Goal: Understand process/instructions: Learn about a topic

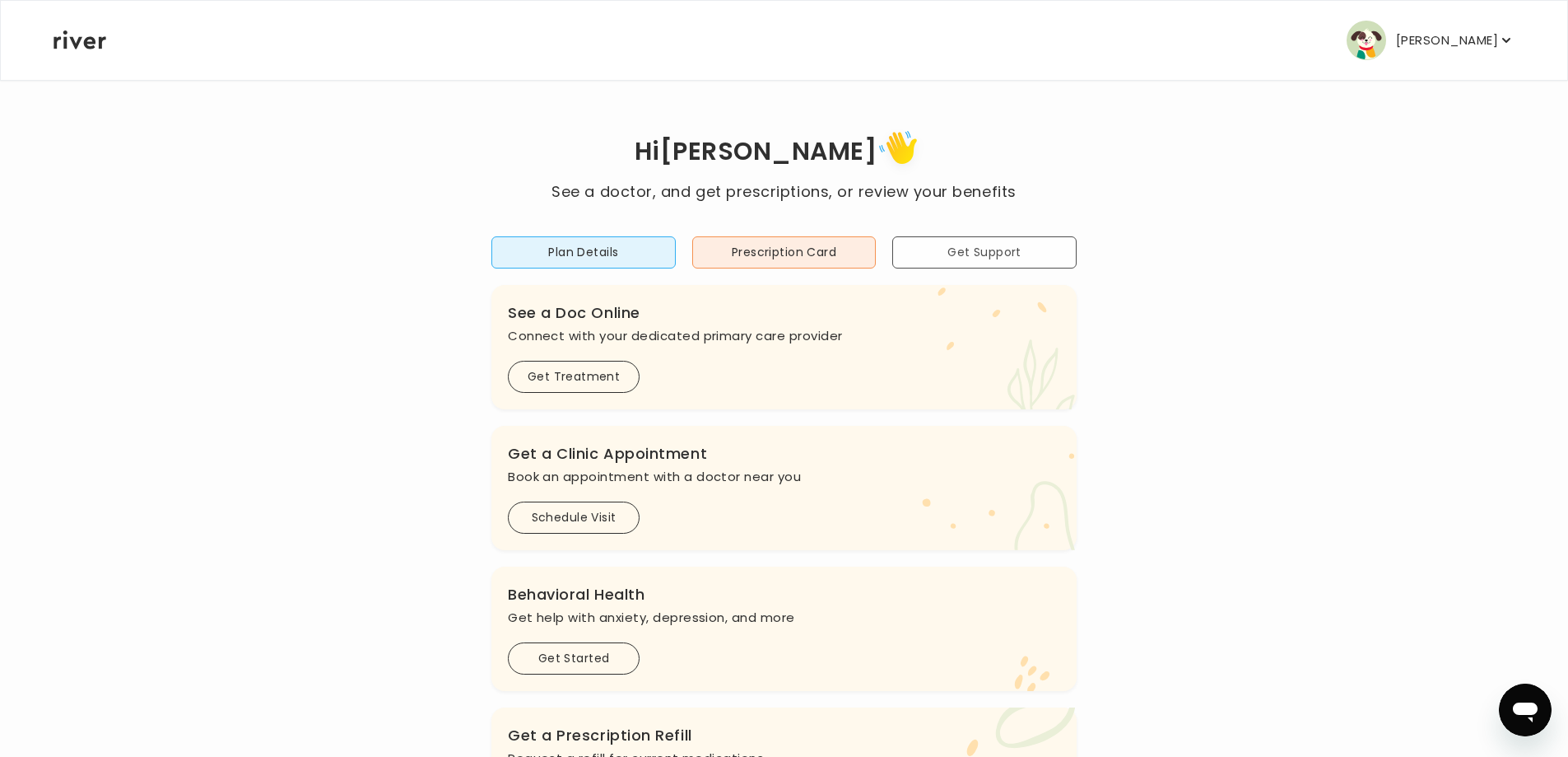
click at [998, 268] on button "Get Support" at bounding box center [984, 252] width 185 height 32
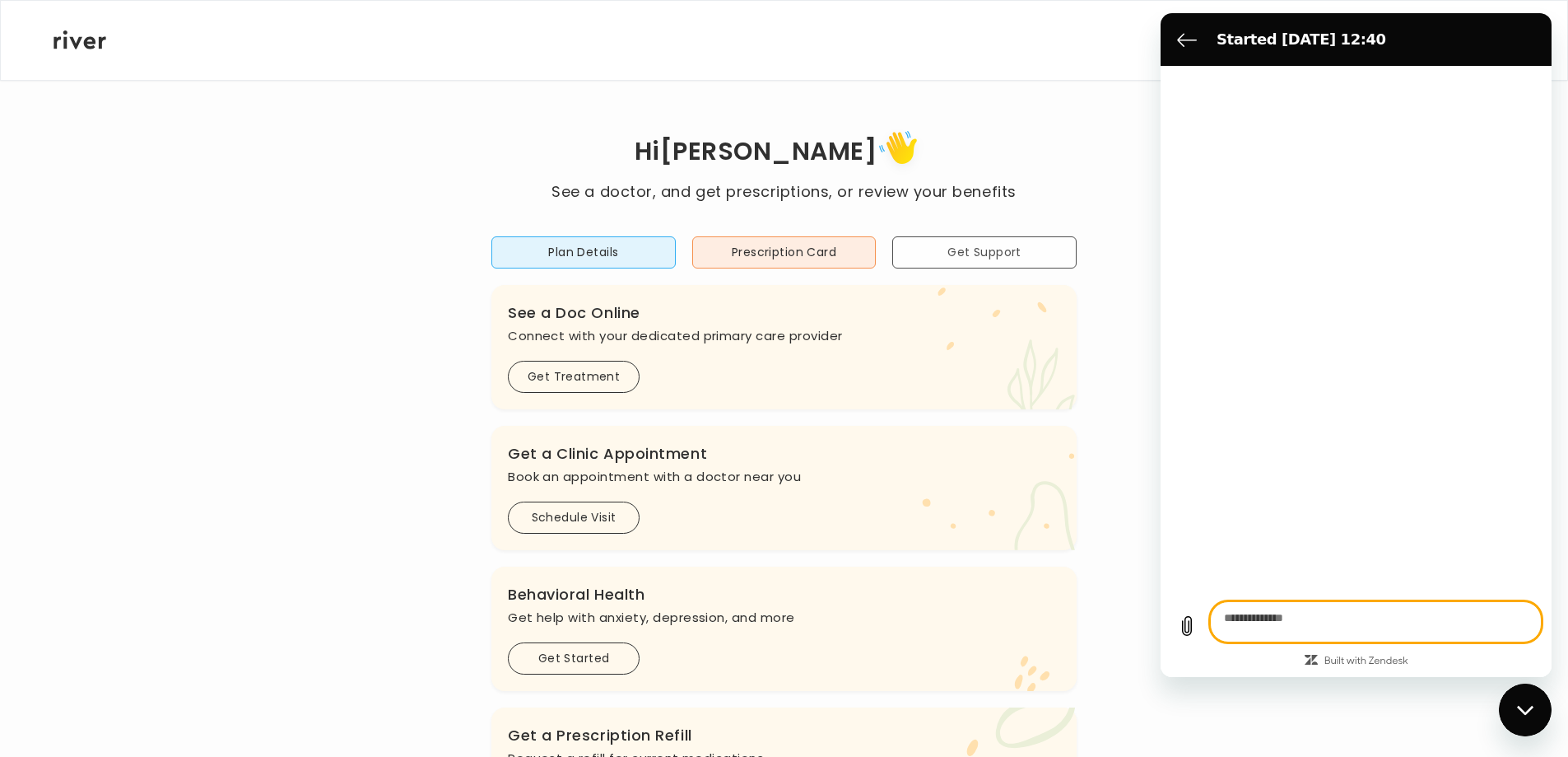
type textarea "*"
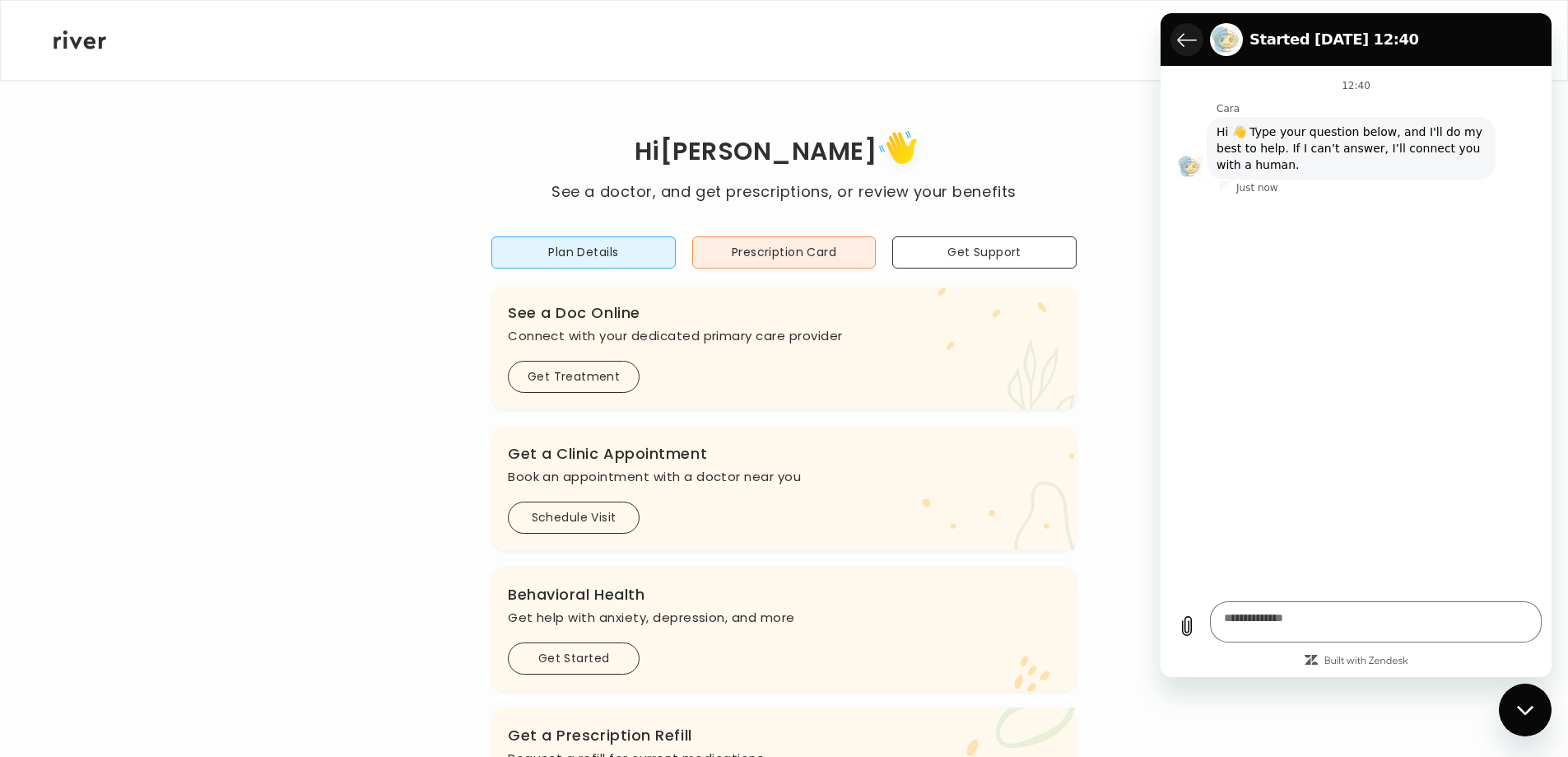
click at [1189, 48] on icon "Back to the conversation list" at bounding box center [1187, 39] width 20 height 20
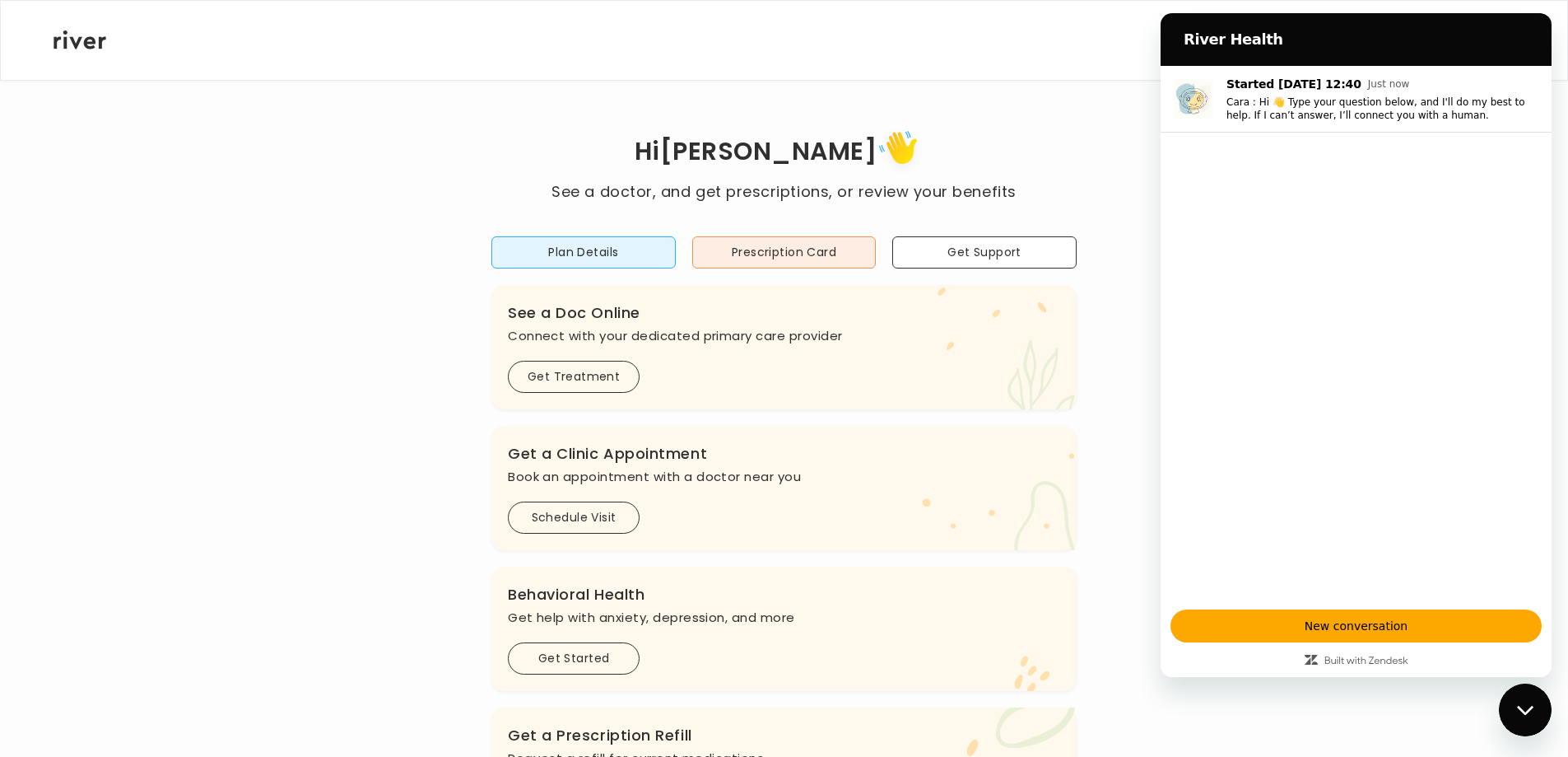
click at [961, 343] on icon ".cls-see { fill: #eaefd8; } .cls-see-doctor { fill: #ffe0ae; }" at bounding box center [1005, 347] width 143 height 125
click at [1523, 710] on icon "Close messaging window" at bounding box center [1524, 709] width 16 height 9
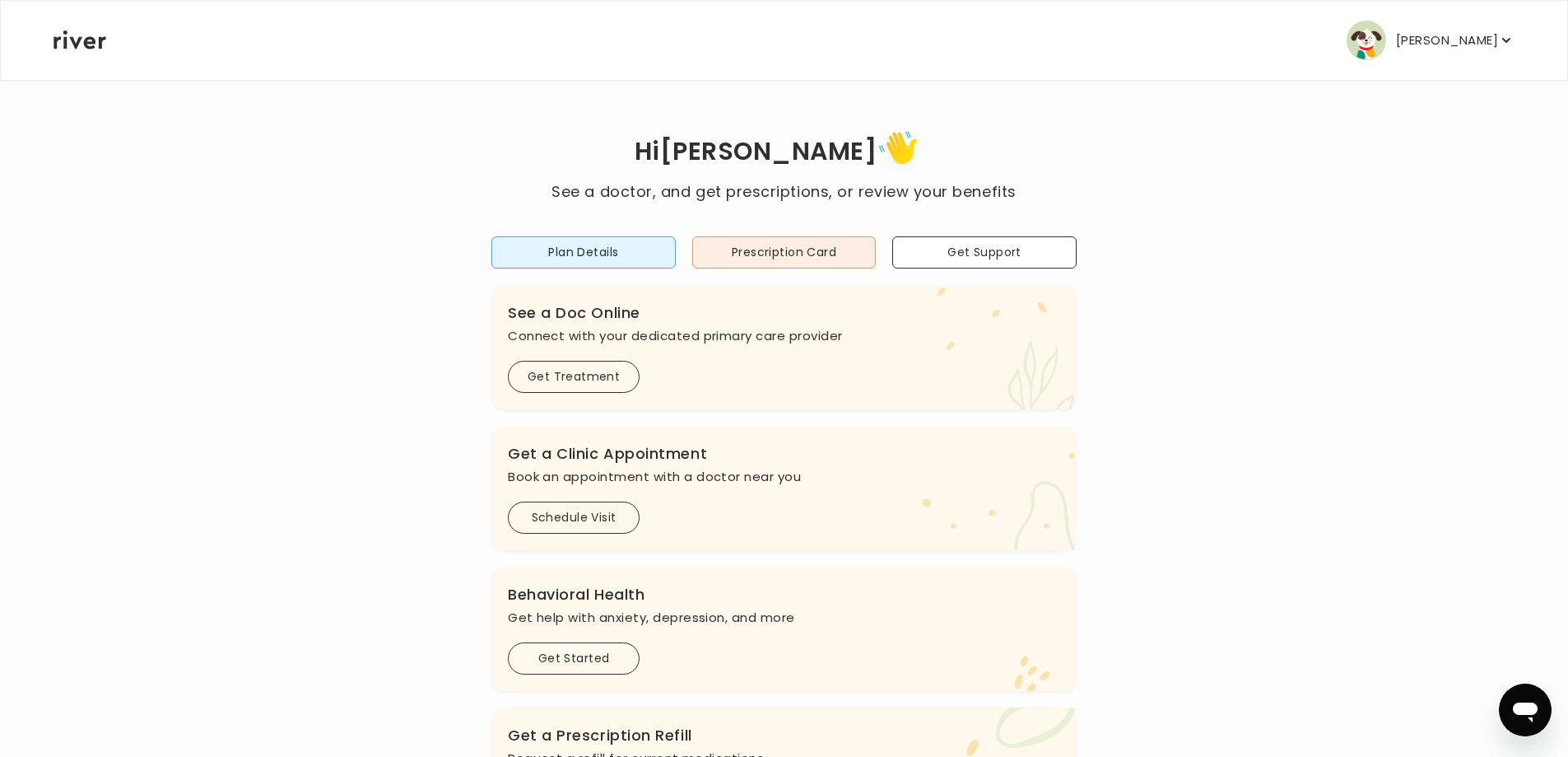
click at [1454, 52] on p "[PERSON_NAME]" at bounding box center [1447, 40] width 102 height 23
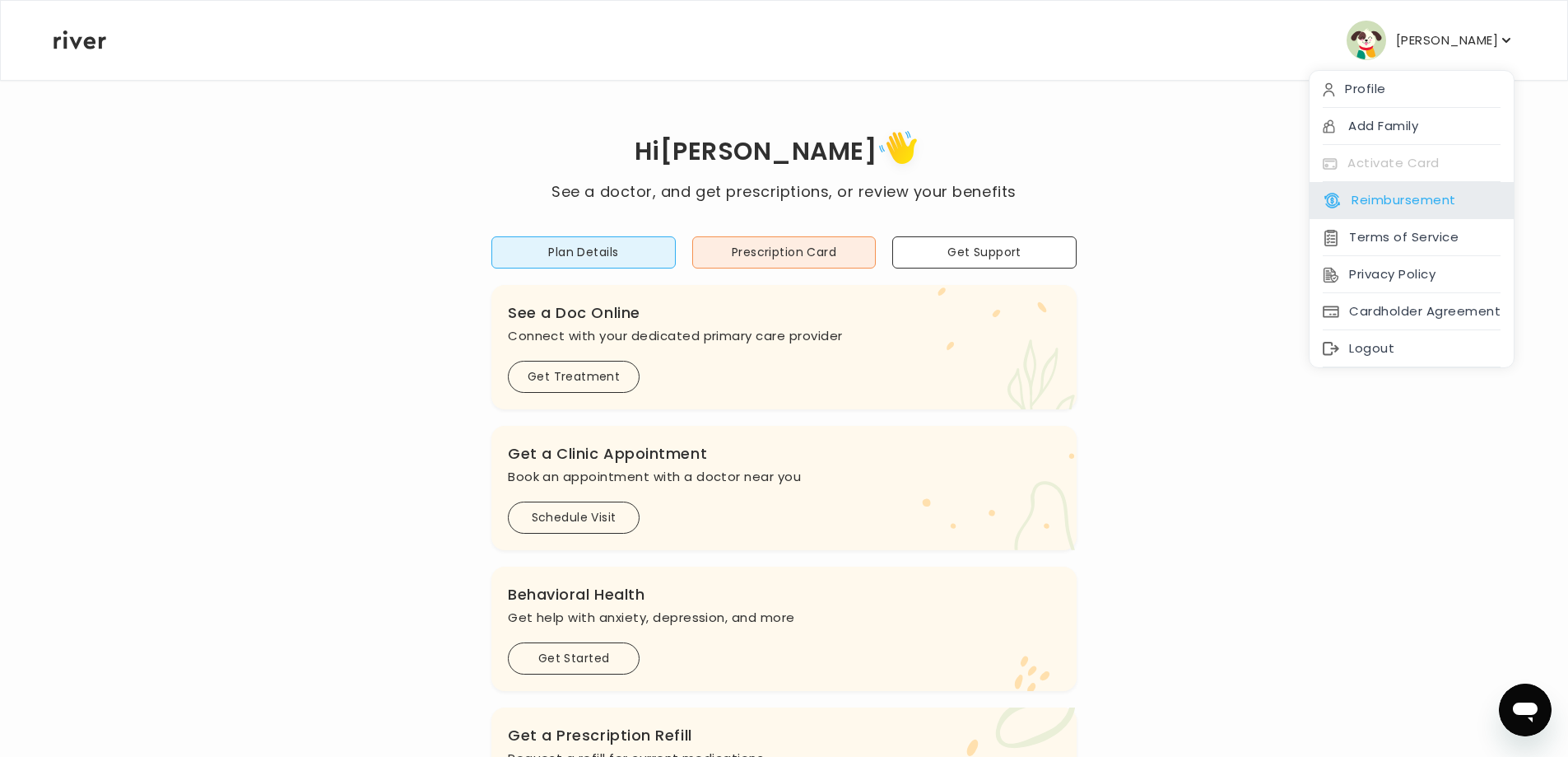
click at [1399, 212] on button "Reimbursement" at bounding box center [1389, 200] width 133 height 23
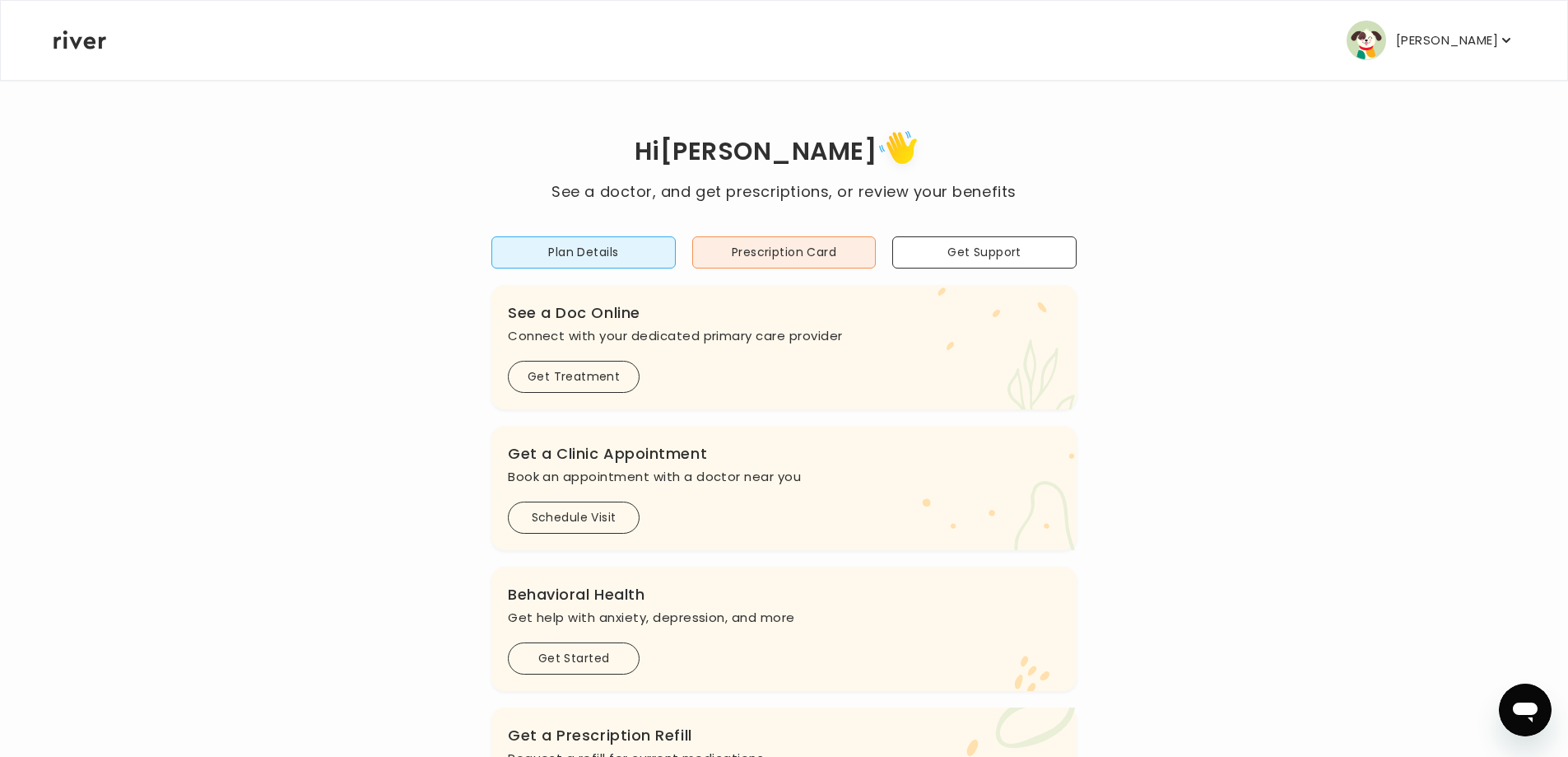
scroll to position [83, 0]
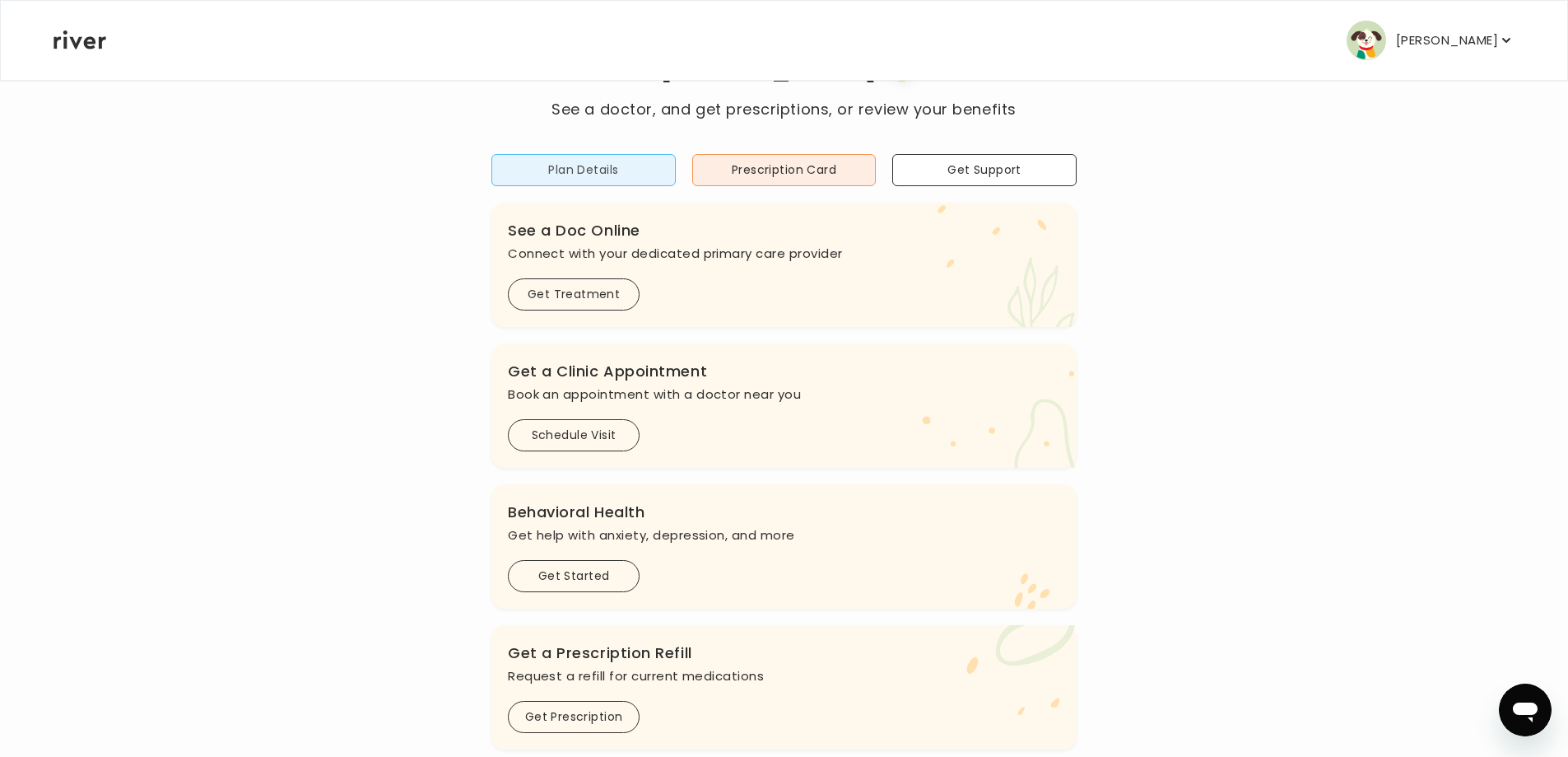
click at [624, 186] on button "Plan Details" at bounding box center [584, 170] width 185 height 32
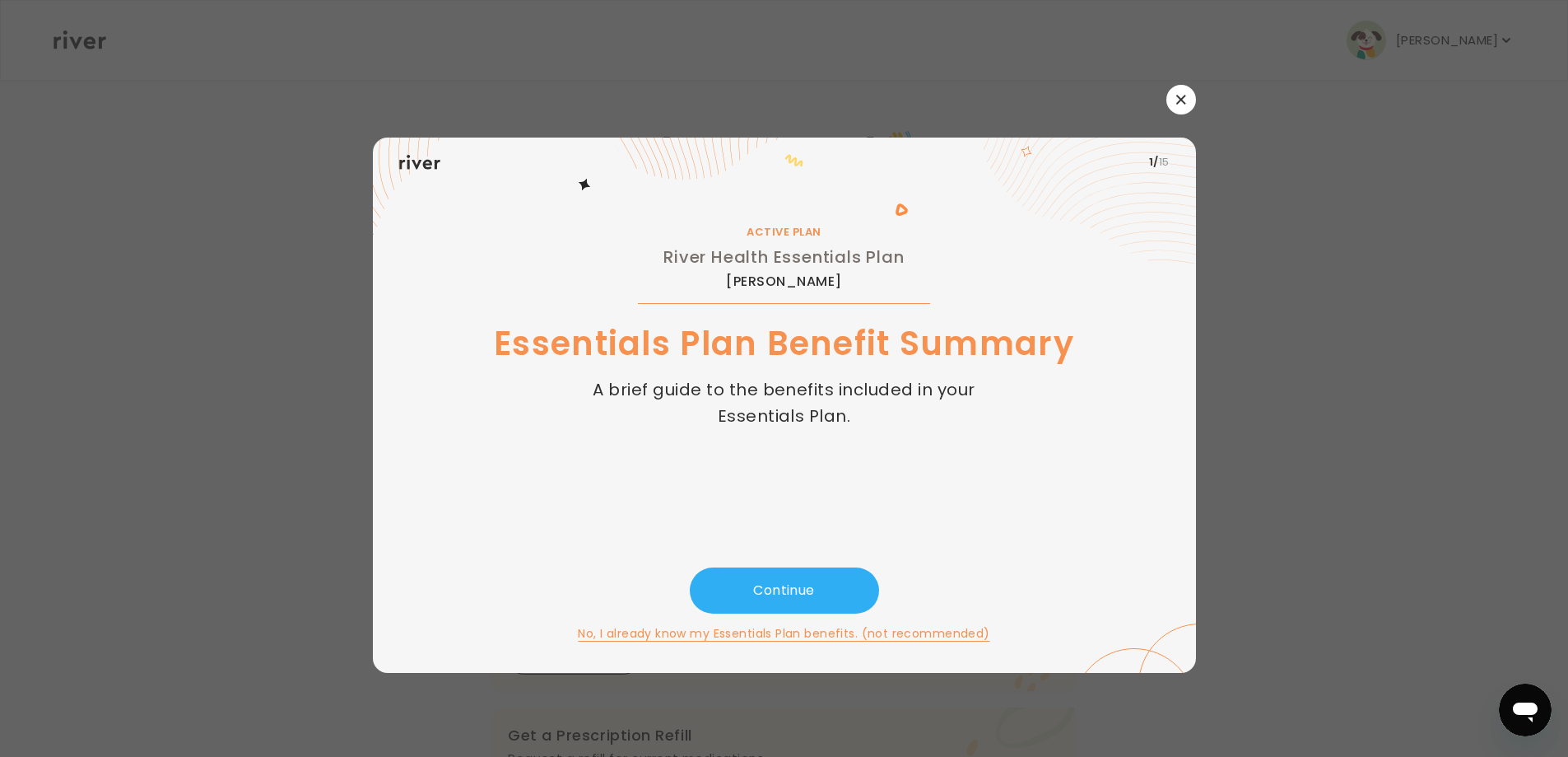
scroll to position [0, 0]
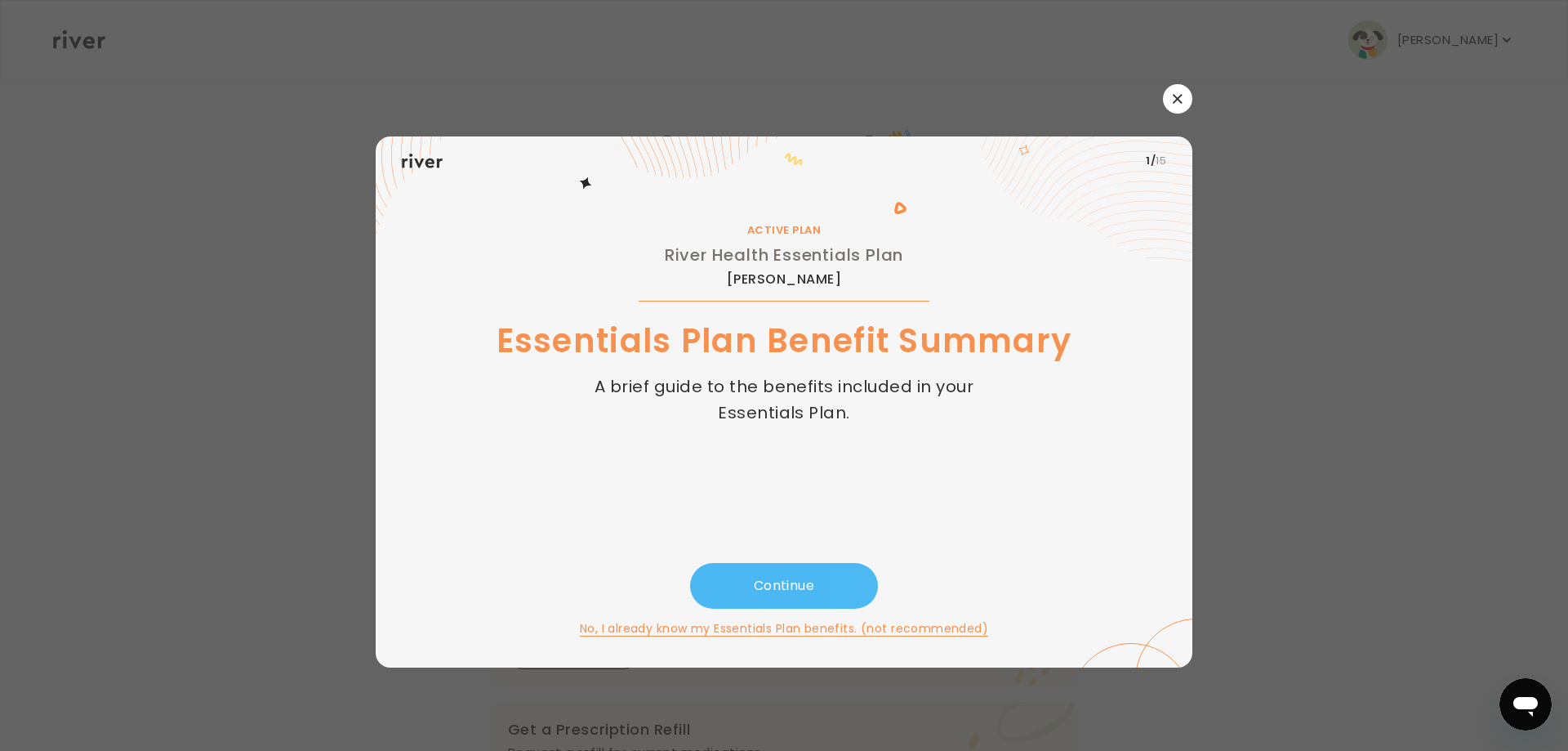
click at [756, 575] on button "Continue" at bounding box center [784, 585] width 188 height 45
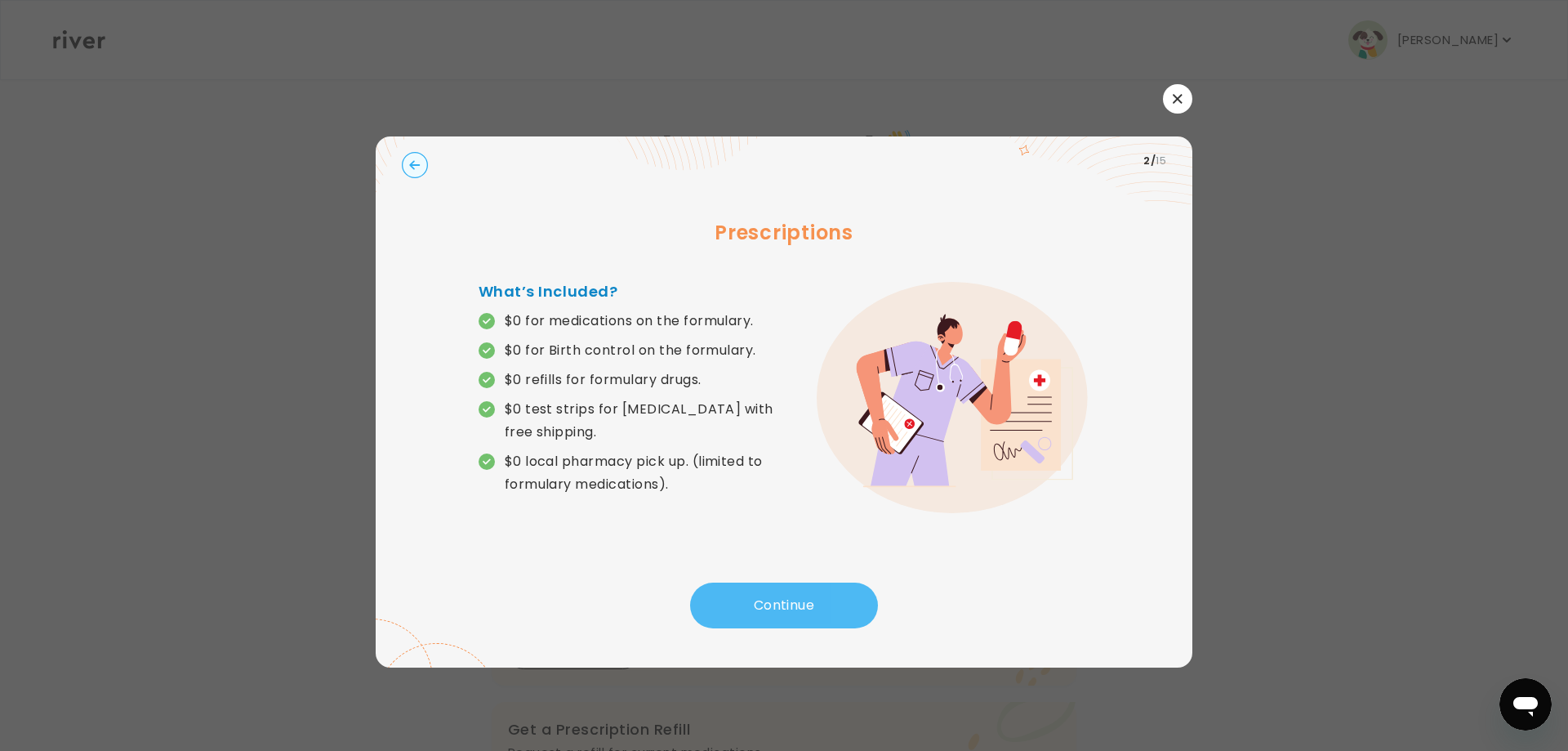
click at [764, 601] on button "Continue" at bounding box center [784, 605] width 188 height 45
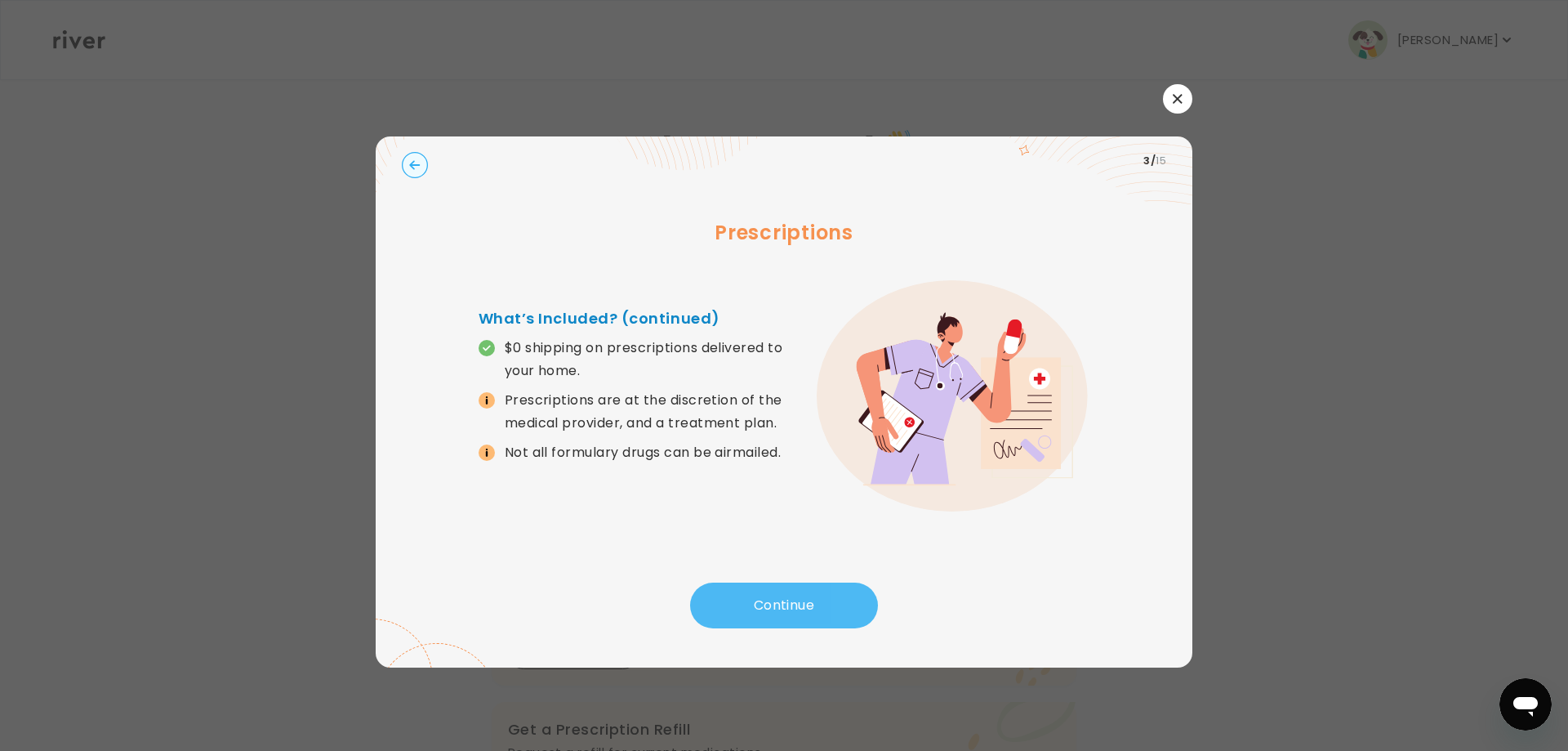
click at [764, 601] on button "Continue" at bounding box center [784, 605] width 188 height 45
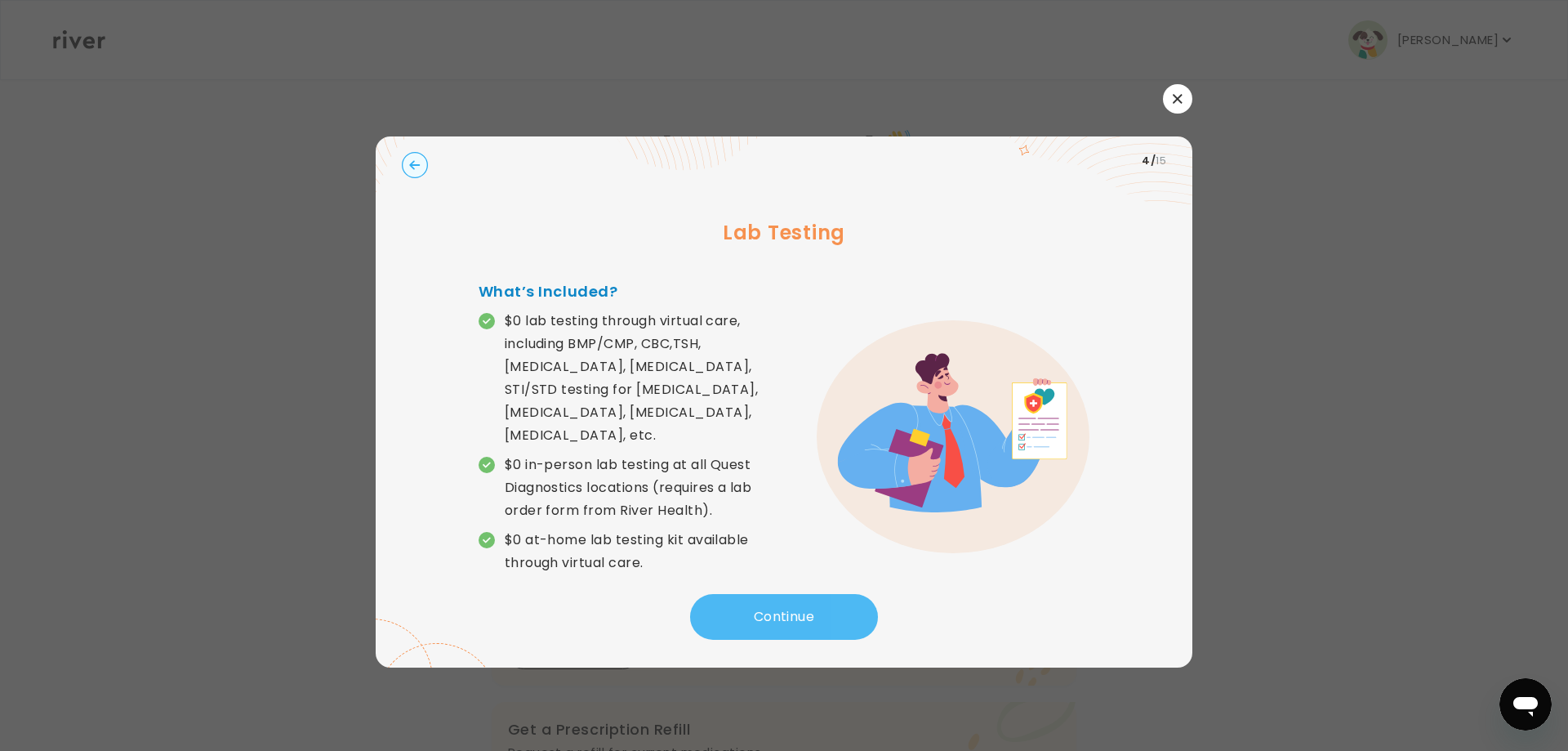
click at [778, 640] on button "Continue" at bounding box center [784, 616] width 188 height 45
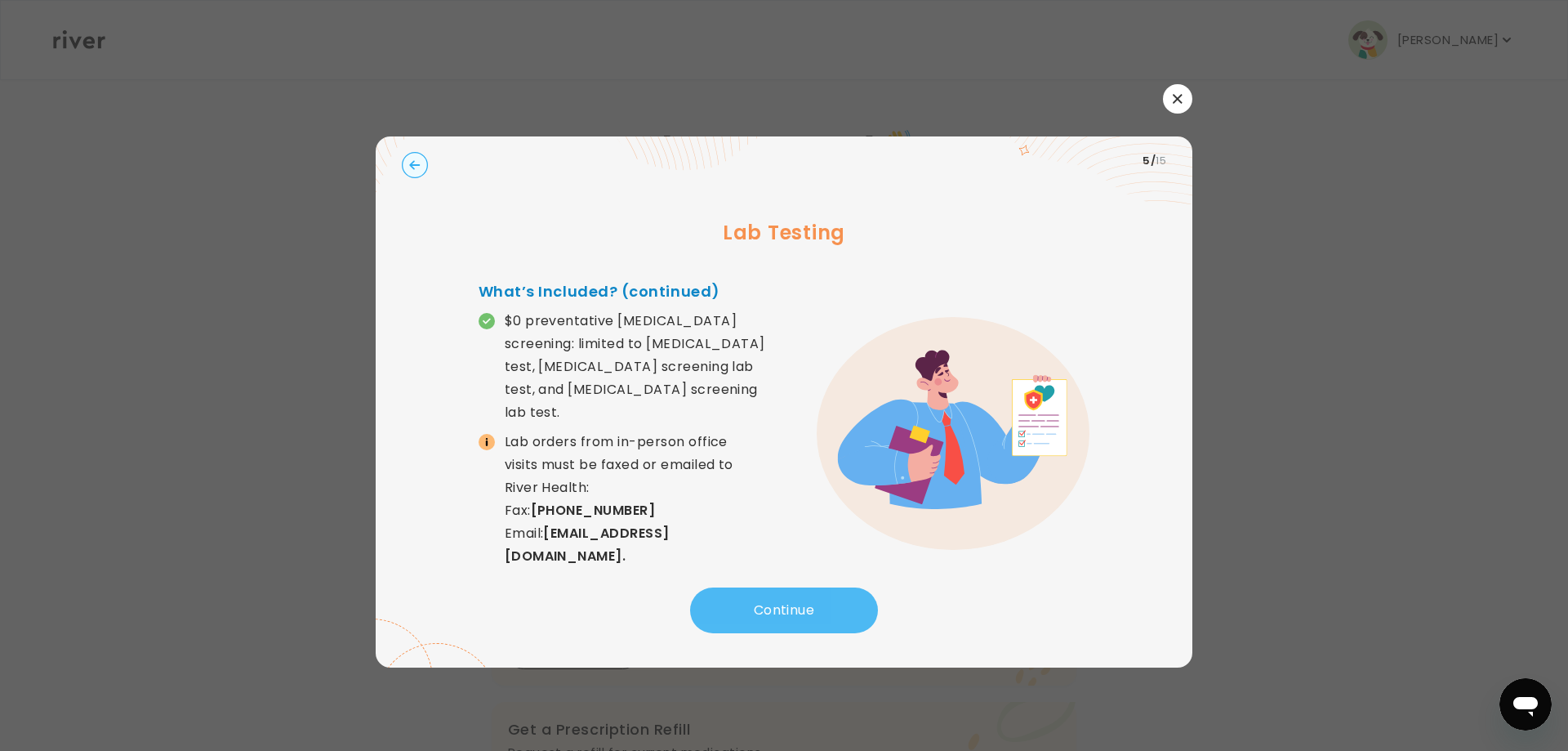
click at [770, 608] on button "Continue" at bounding box center [784, 610] width 188 height 45
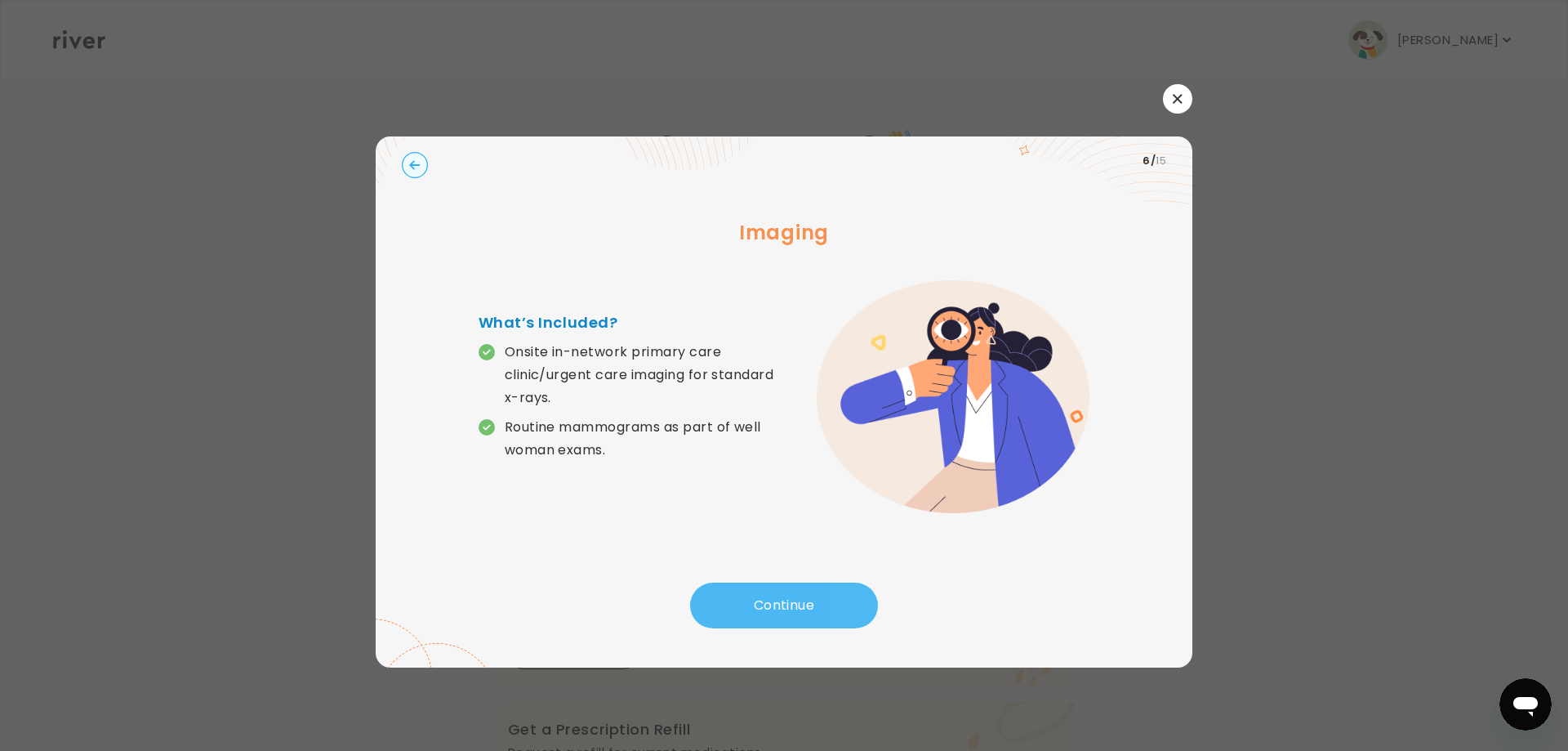
click at [762, 594] on button "Continue" at bounding box center [784, 605] width 188 height 45
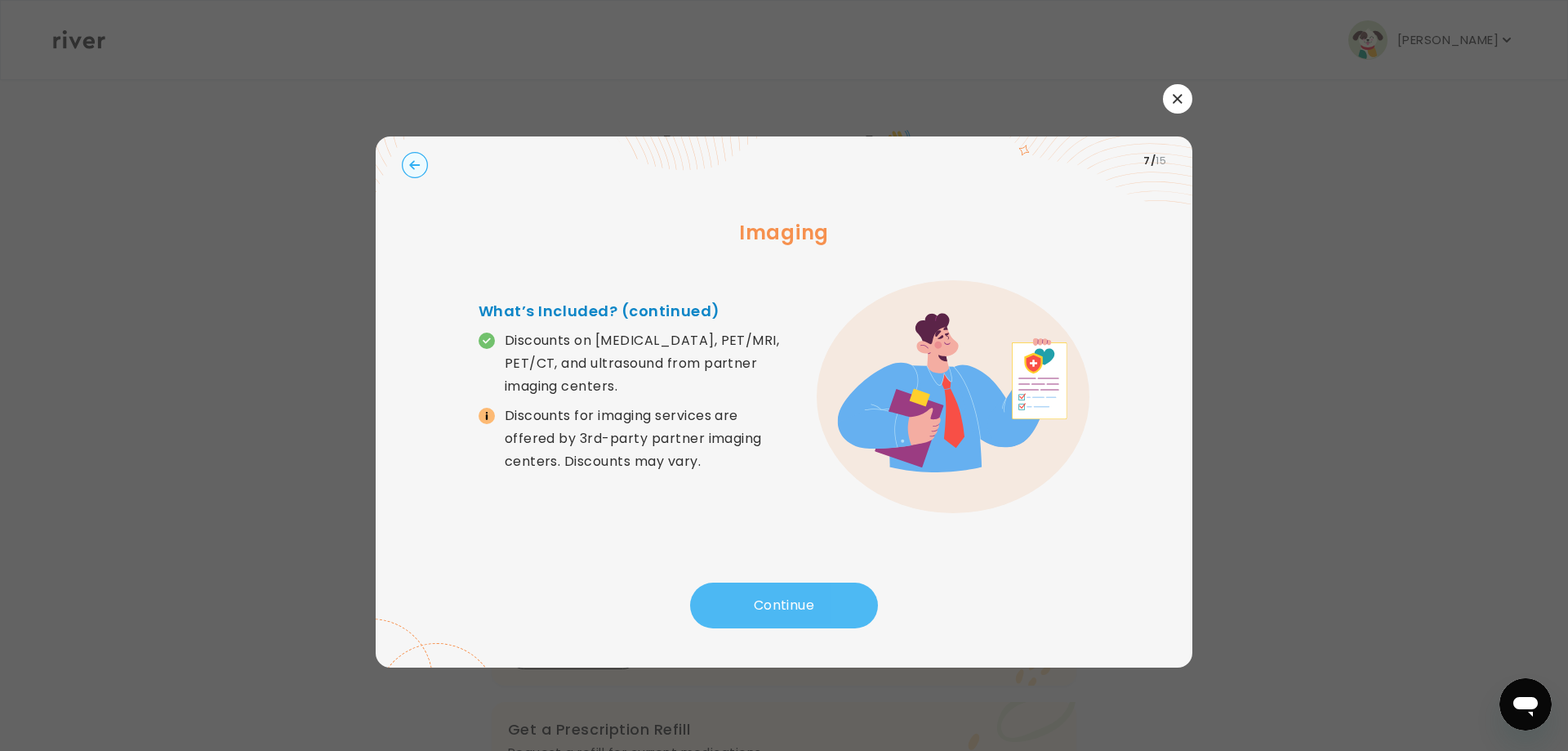
click at [762, 594] on button "Continue" at bounding box center [784, 605] width 188 height 45
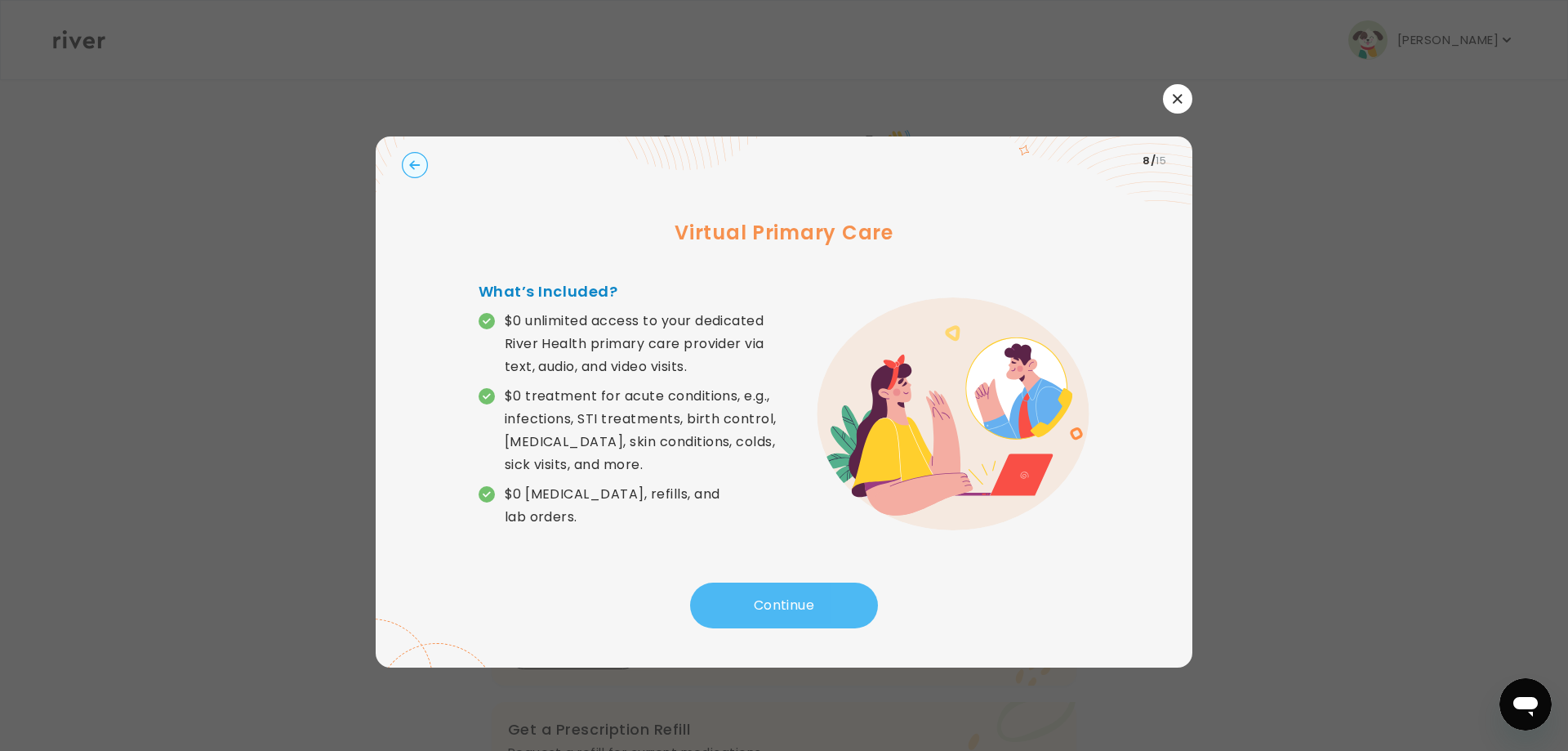
click at [770, 618] on button "Continue" at bounding box center [784, 605] width 188 height 45
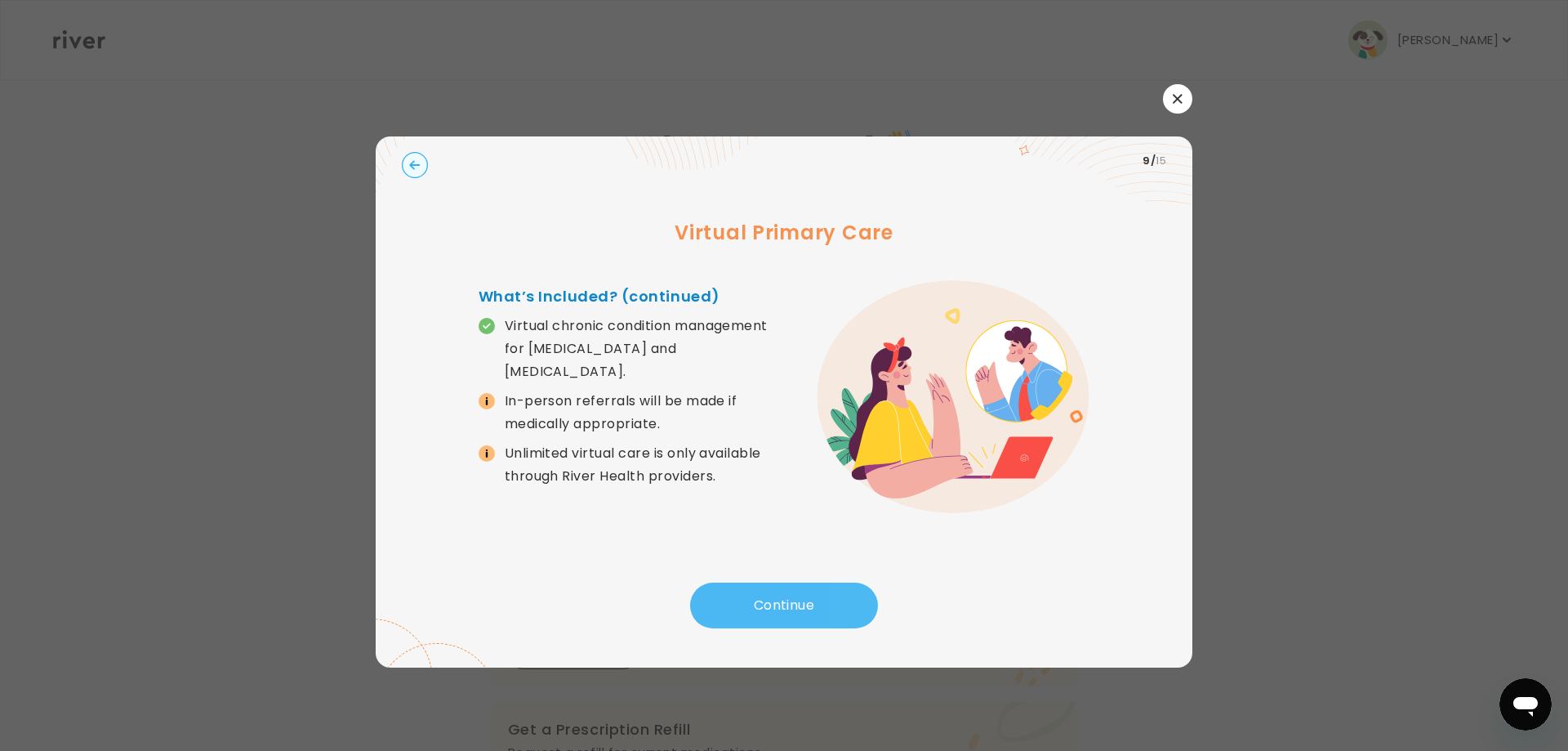
click at [770, 618] on button "Continue" at bounding box center [784, 605] width 188 height 45
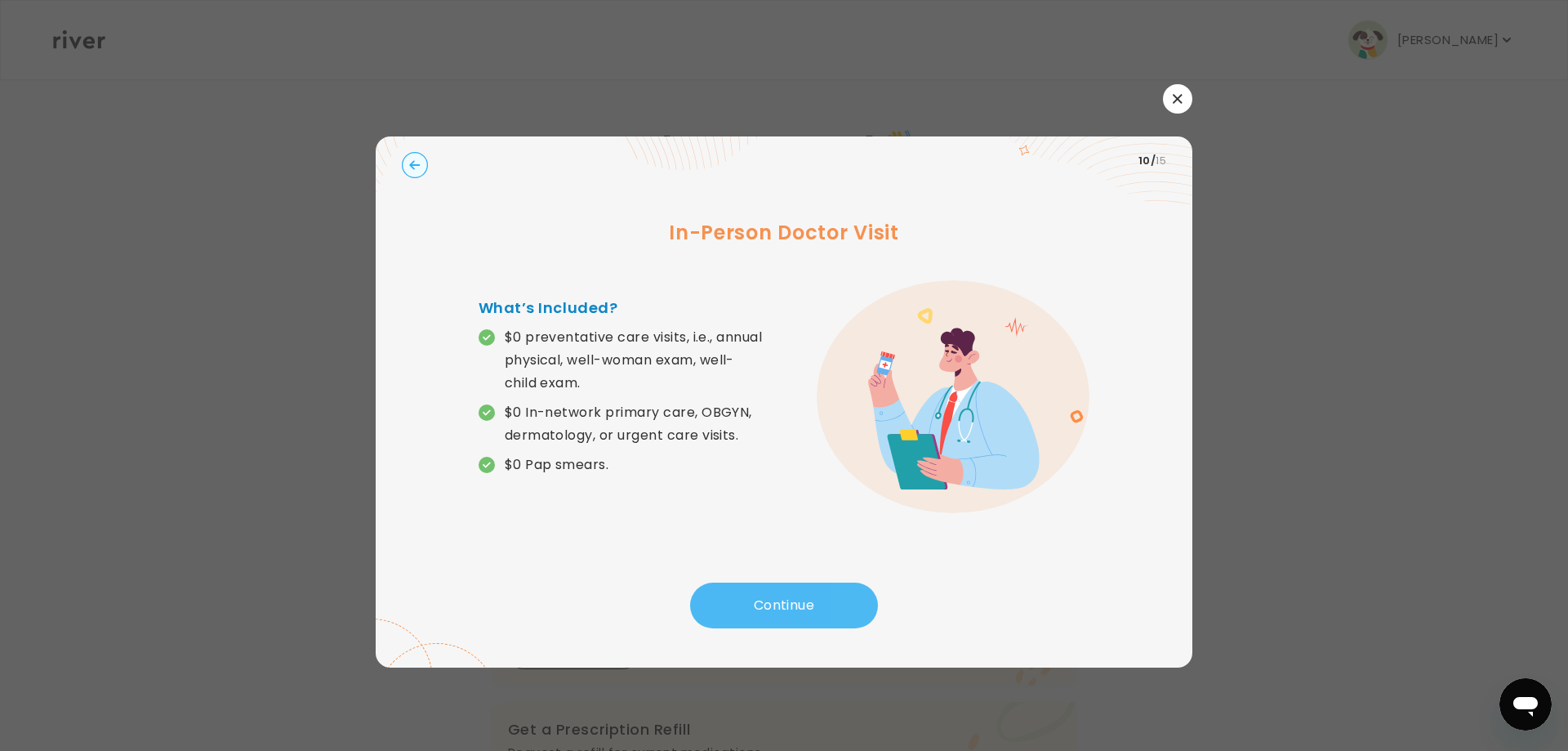
click at [765, 602] on button "Continue" at bounding box center [784, 605] width 188 height 45
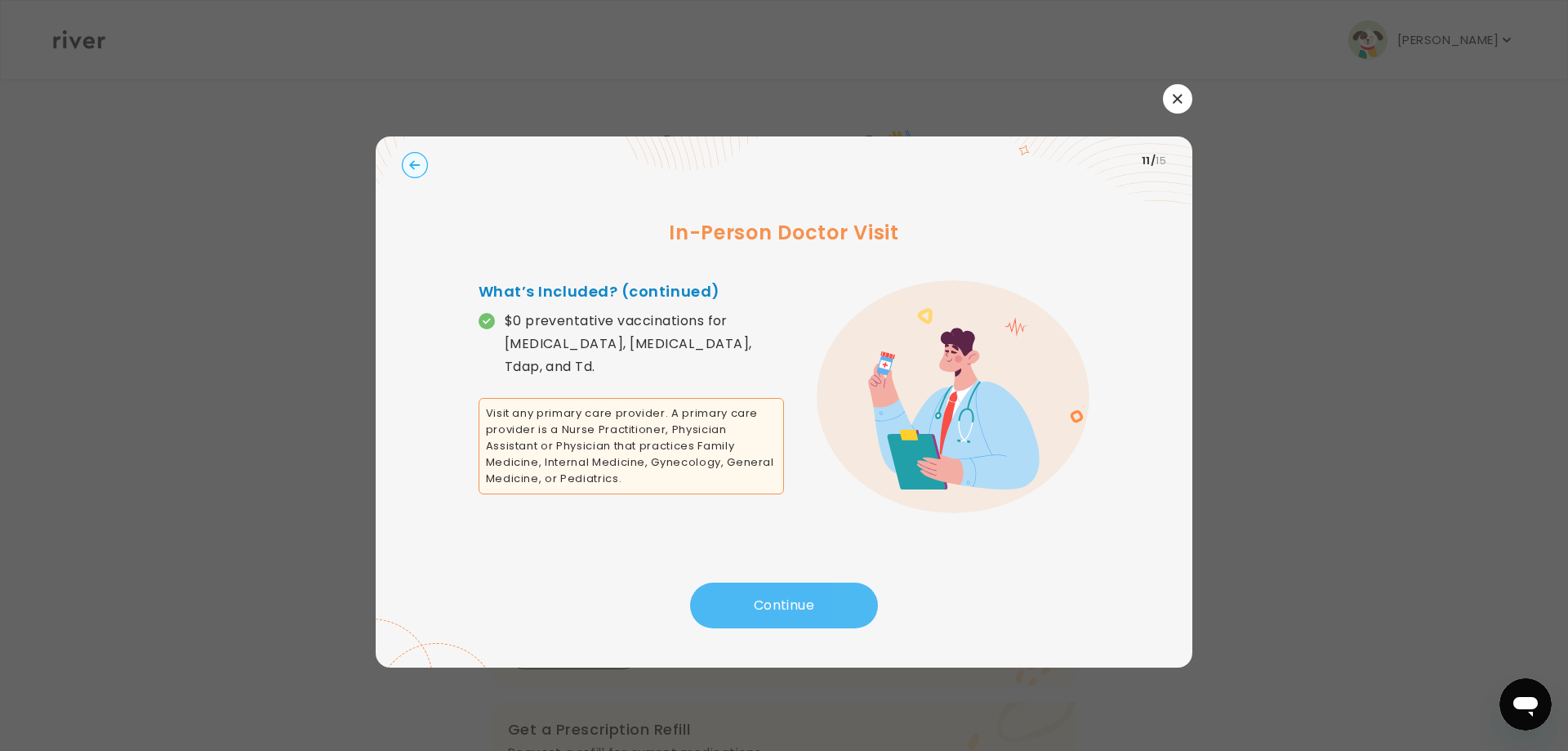
click at [764, 596] on button "Continue" at bounding box center [784, 605] width 188 height 45
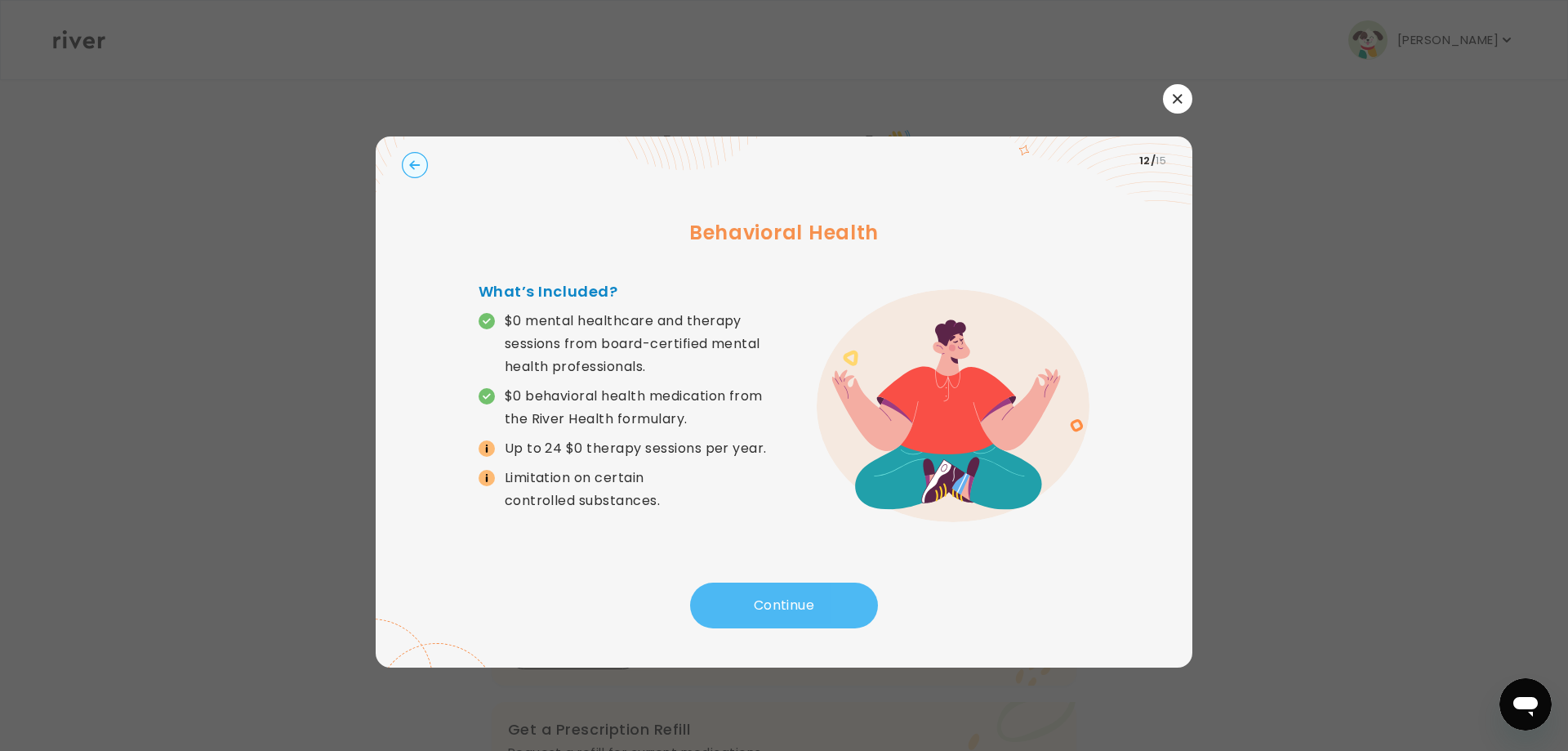
click at [764, 596] on button "Continue" at bounding box center [784, 605] width 188 height 45
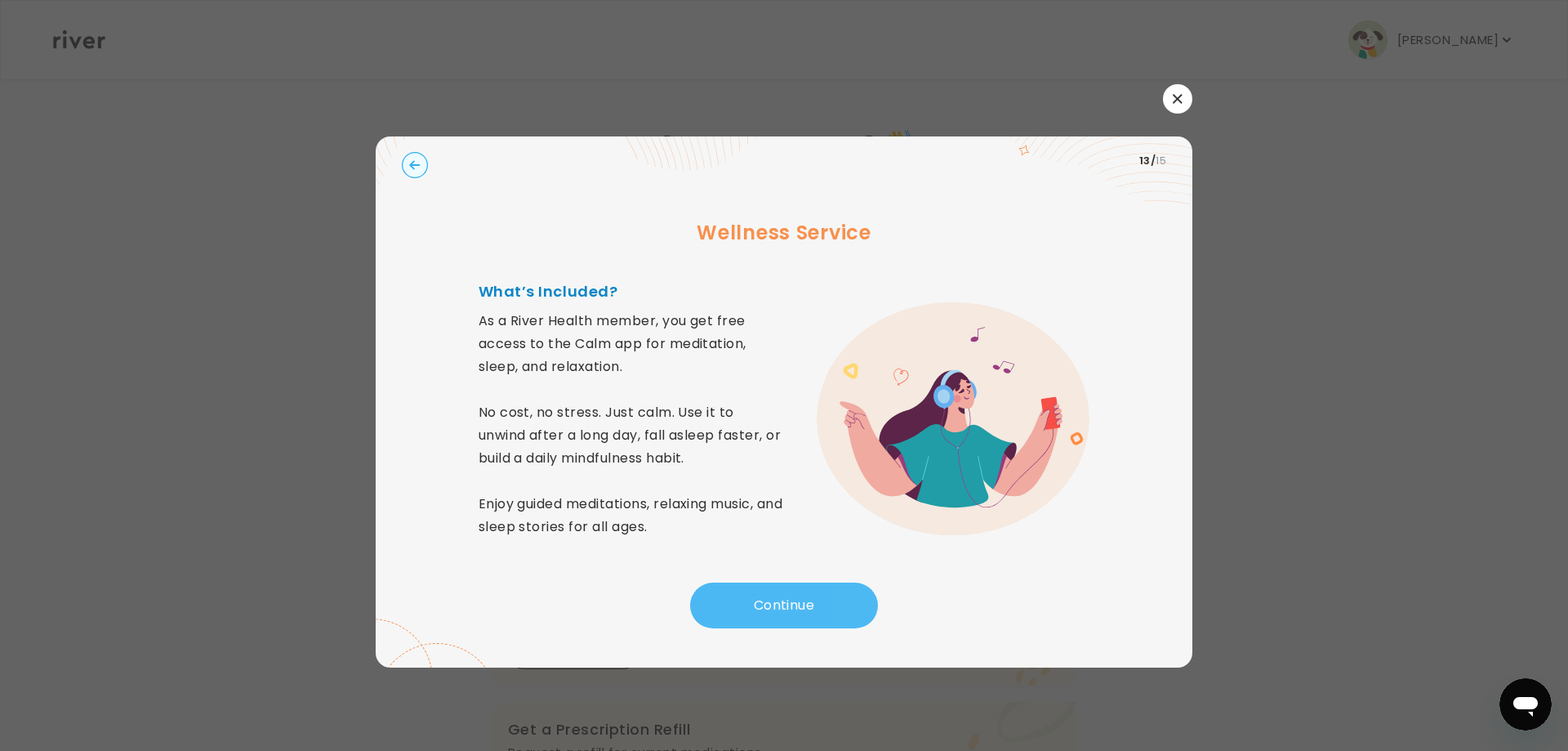
click at [769, 622] on button "Continue" at bounding box center [784, 605] width 188 height 45
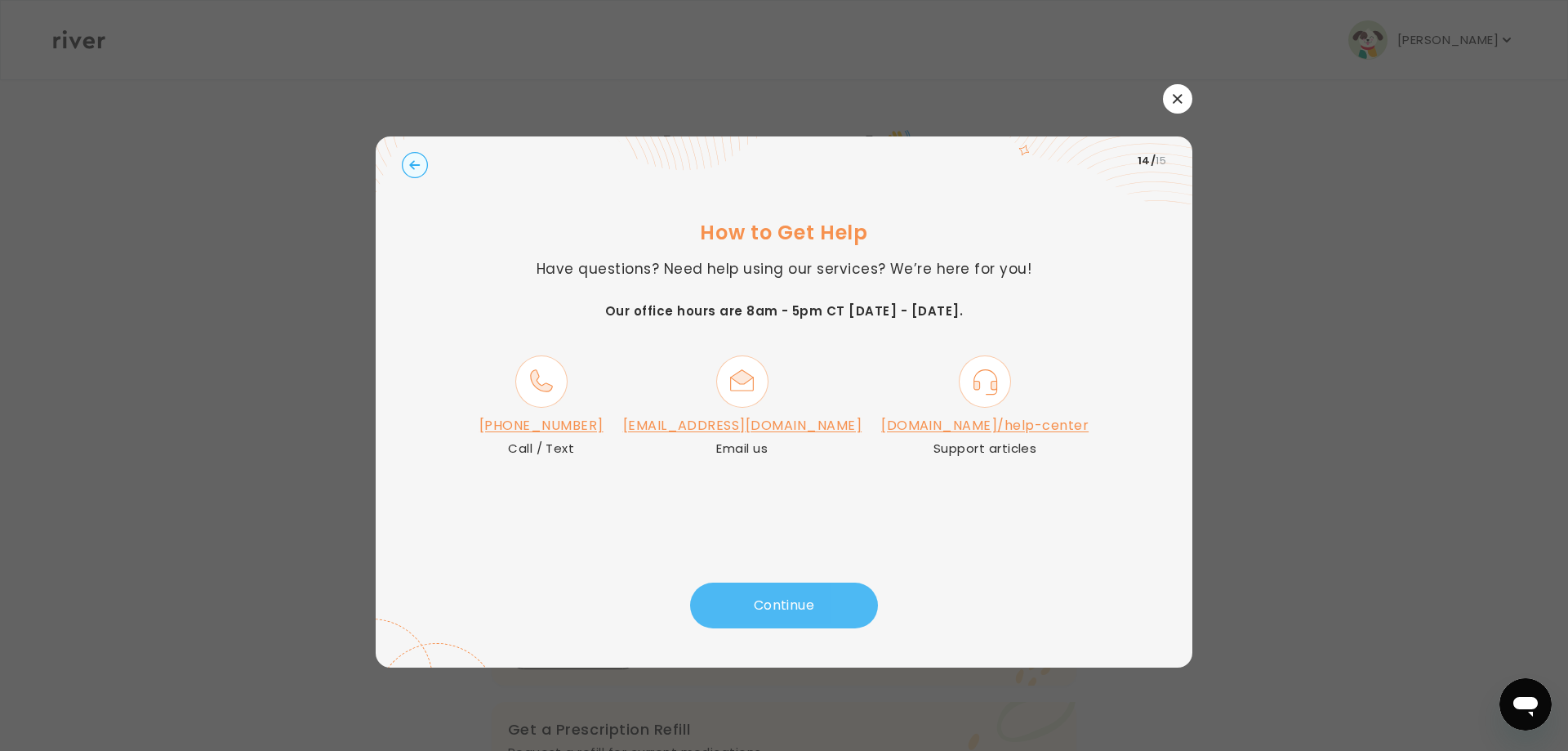
click at [771, 604] on button "Continue" at bounding box center [784, 605] width 188 height 45
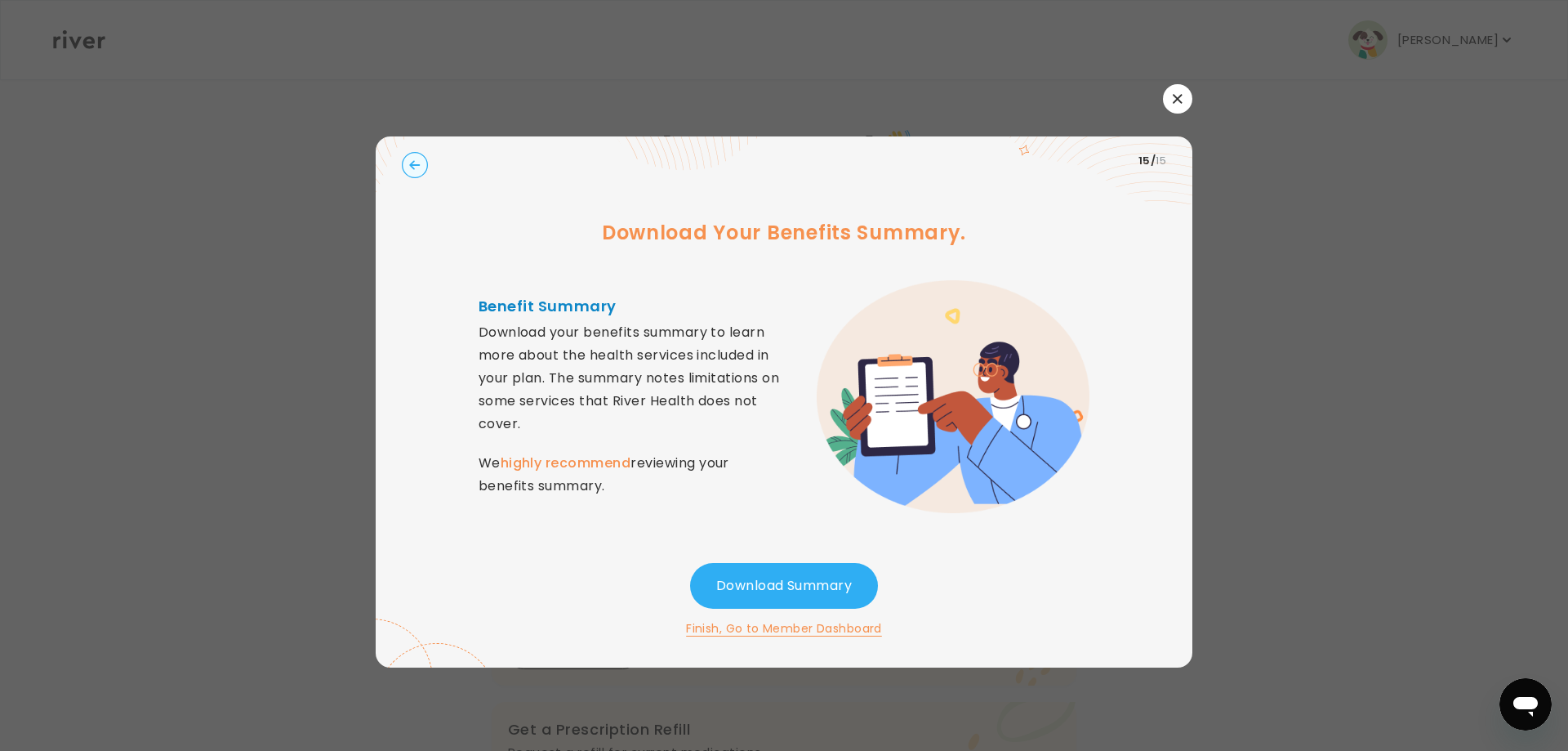
click at [772, 627] on button "Finish, Go to Member Dashboard" at bounding box center [784, 628] width 196 height 20
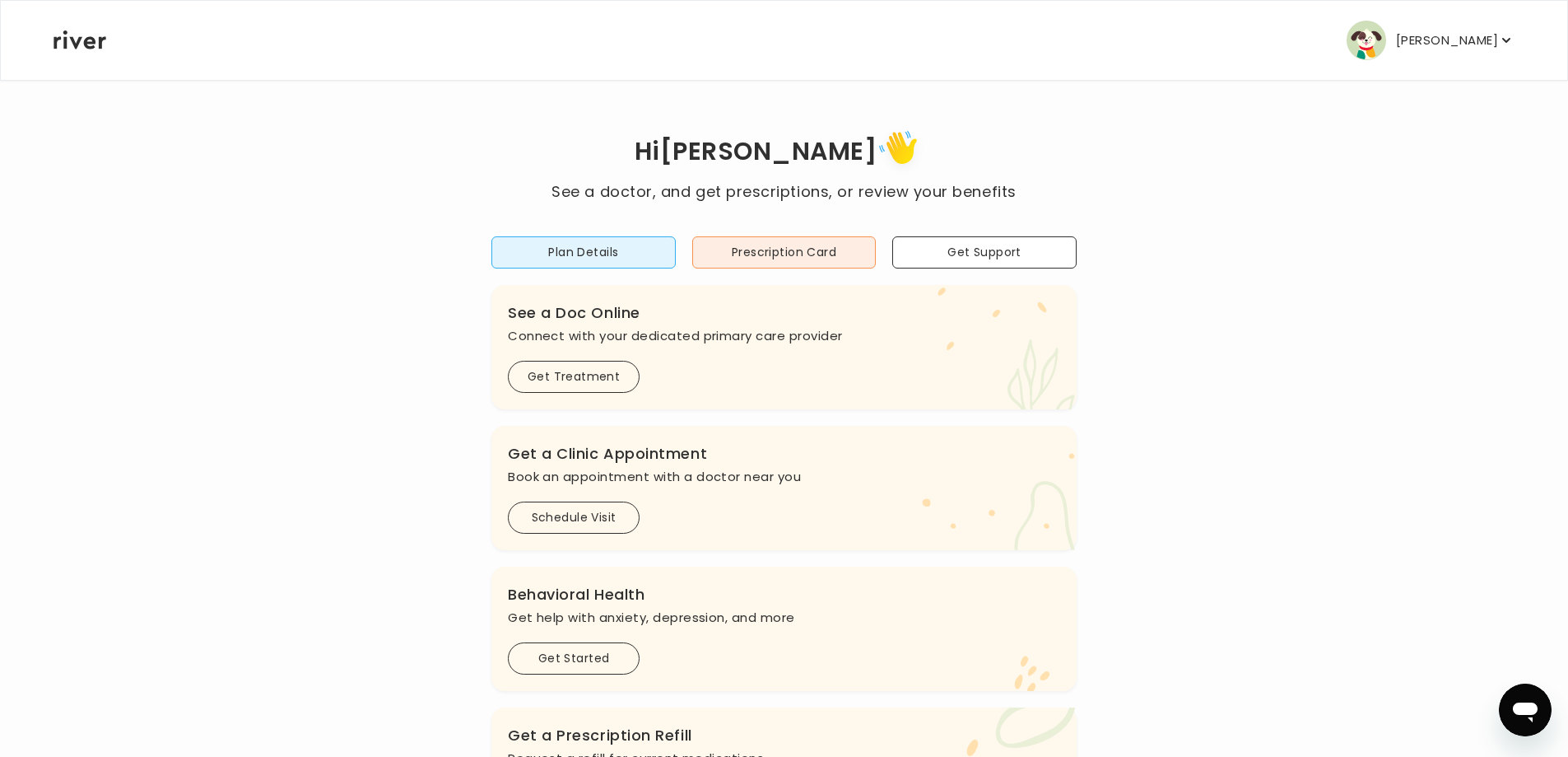
click at [1430, 48] on p "[PERSON_NAME]" at bounding box center [1447, 40] width 102 height 23
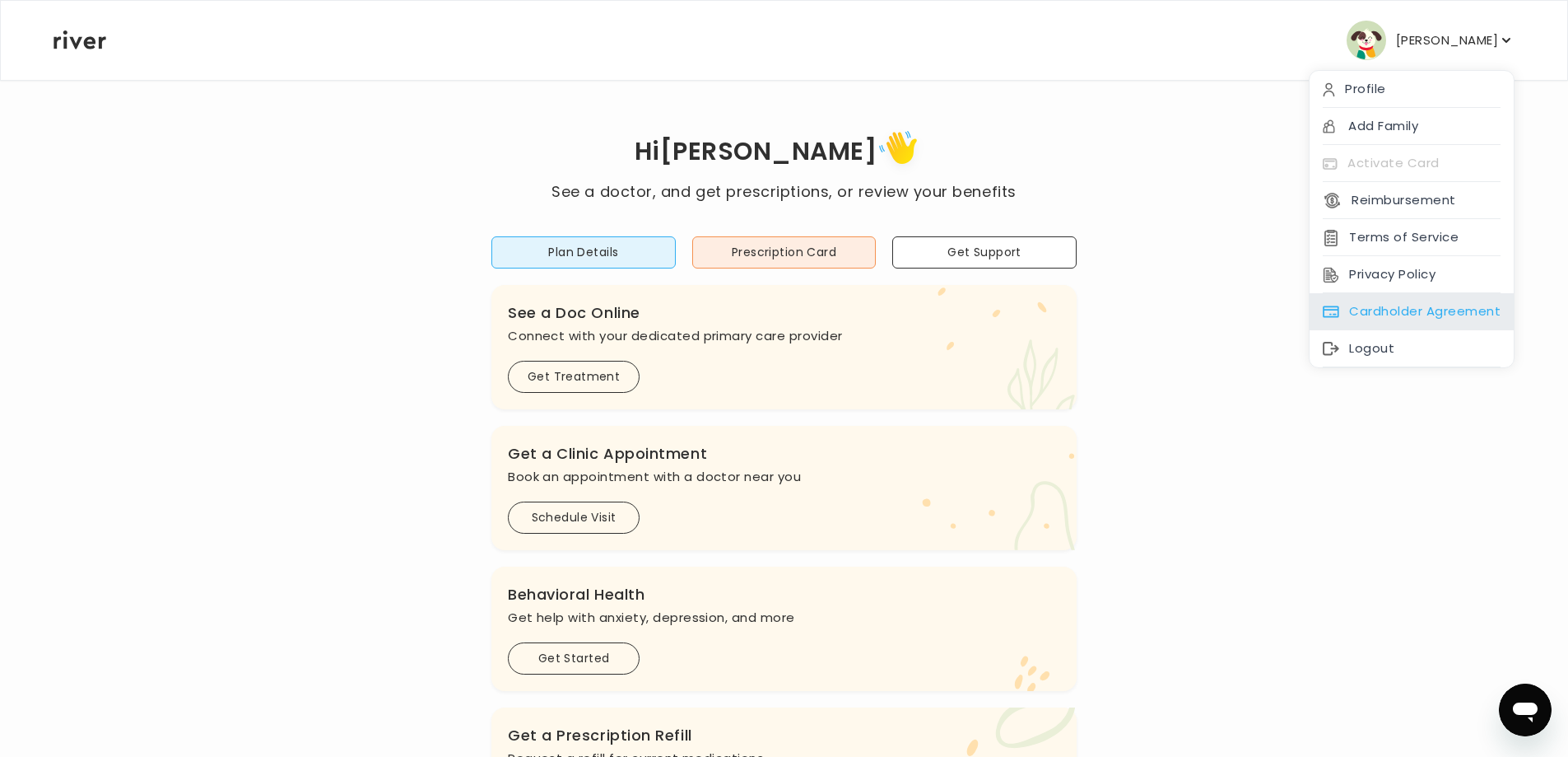
click at [1409, 330] on div "Cardholder Agreement" at bounding box center [1411, 311] width 204 height 37
